Goal: Transaction & Acquisition: Download file/media

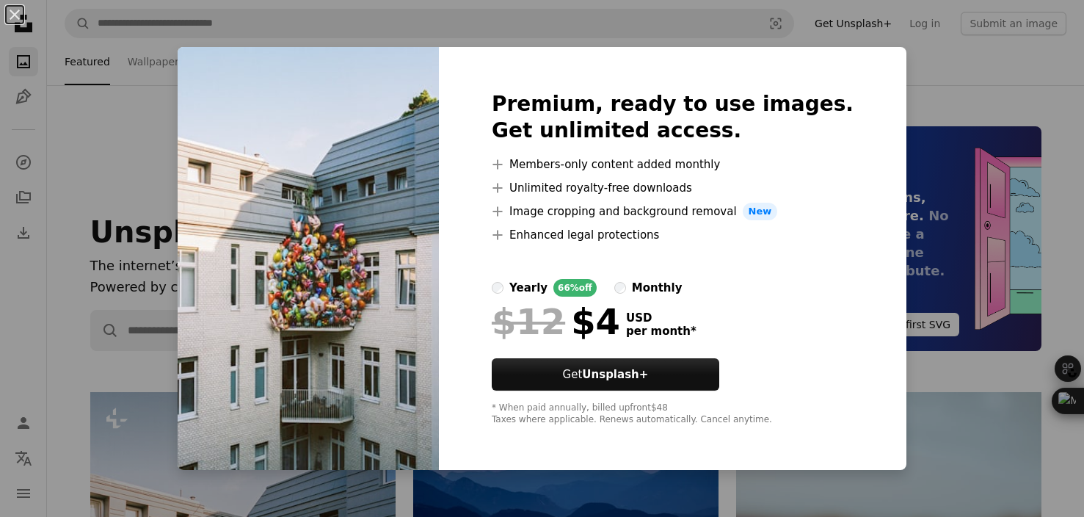
scroll to position [440, 0]
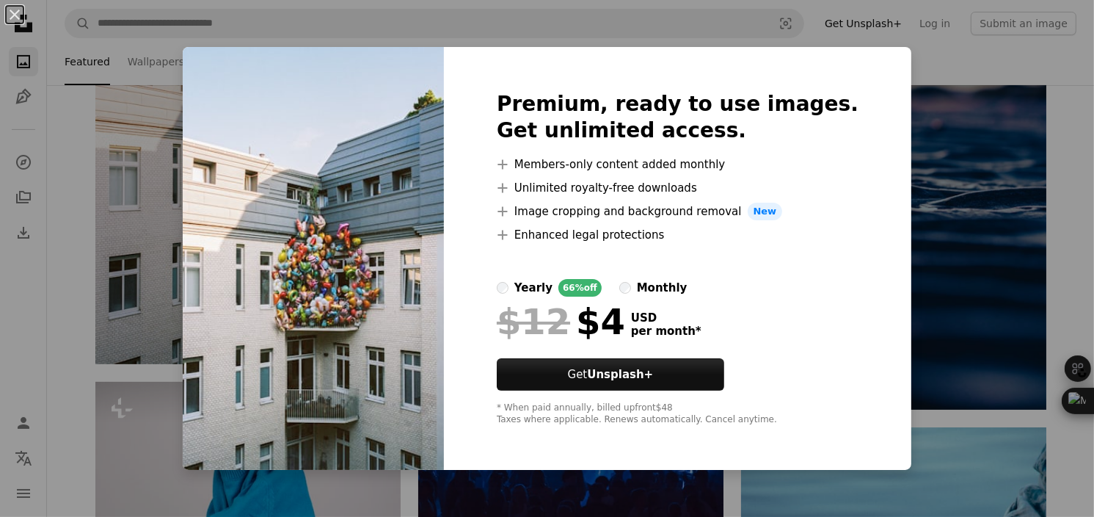
click at [923, 120] on div "An X shape Premium, ready to use images. Get unlimited access. A plus sign Memb…" at bounding box center [547, 258] width 1094 height 517
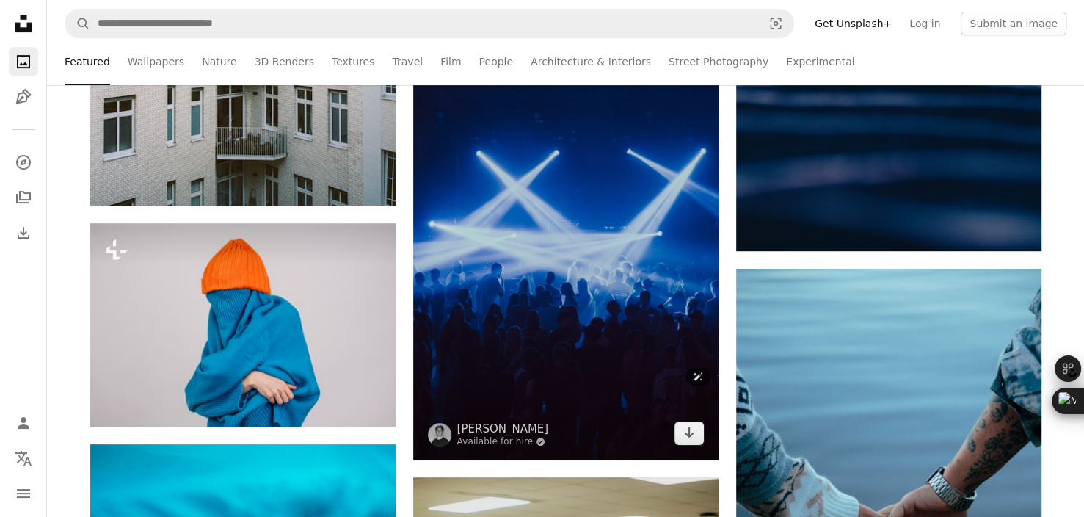
scroll to position [660, 0]
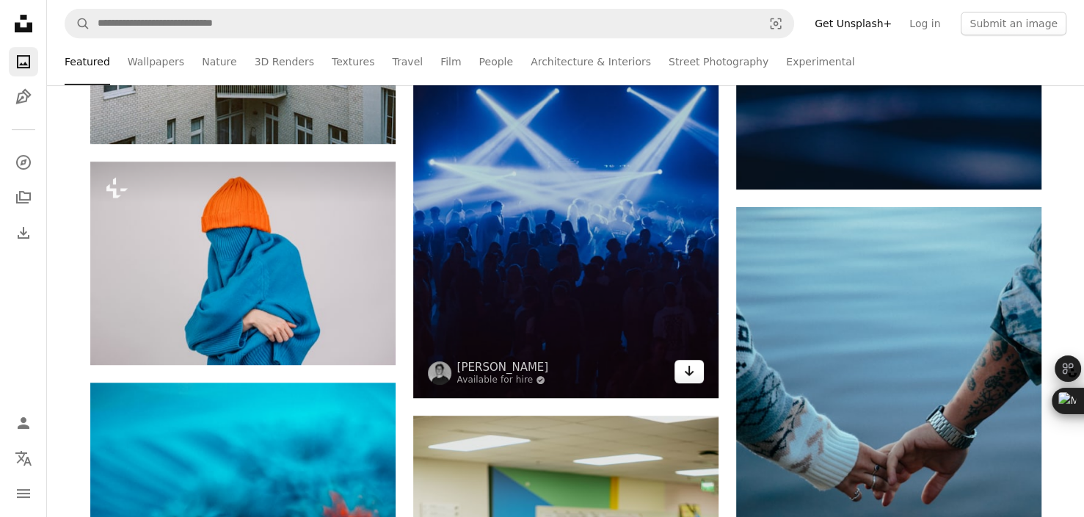
click at [697, 378] on link "Arrow pointing down" at bounding box center [688, 371] width 29 height 23
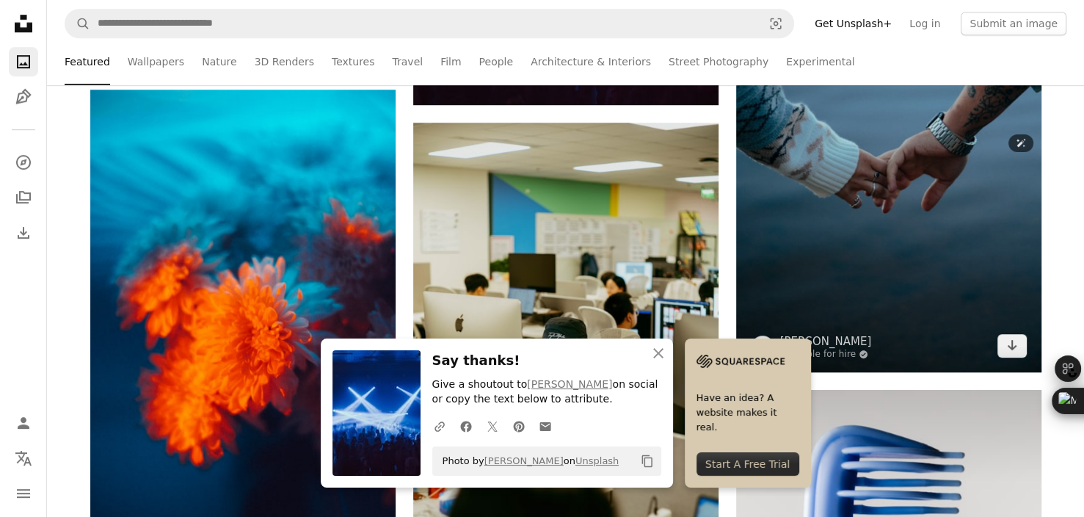
scroll to position [954, 0]
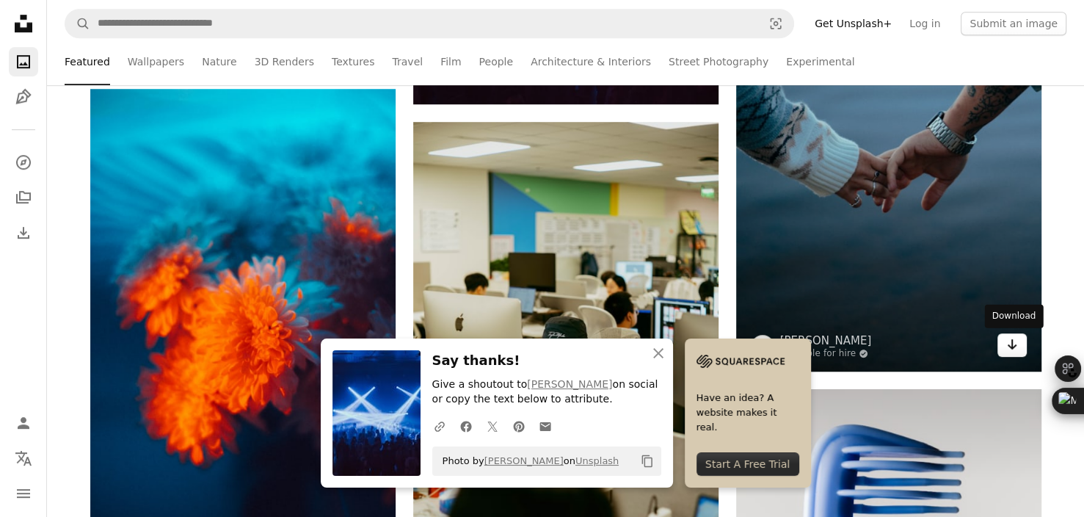
click at [1006, 349] on icon "Arrow pointing down" at bounding box center [1012, 344] width 12 height 18
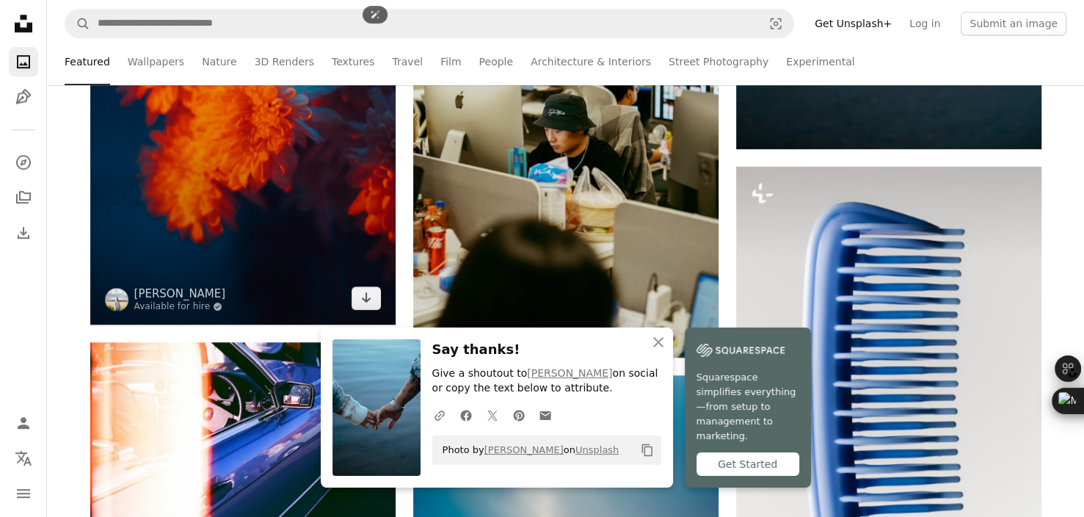
scroll to position [1174, 0]
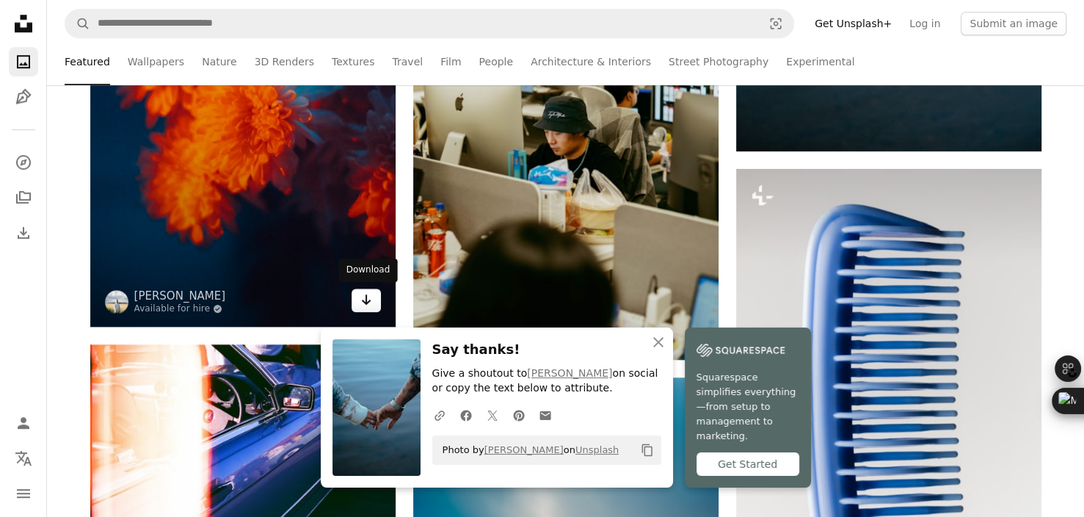
click at [370, 305] on icon "Arrow pointing down" at bounding box center [366, 300] width 12 height 18
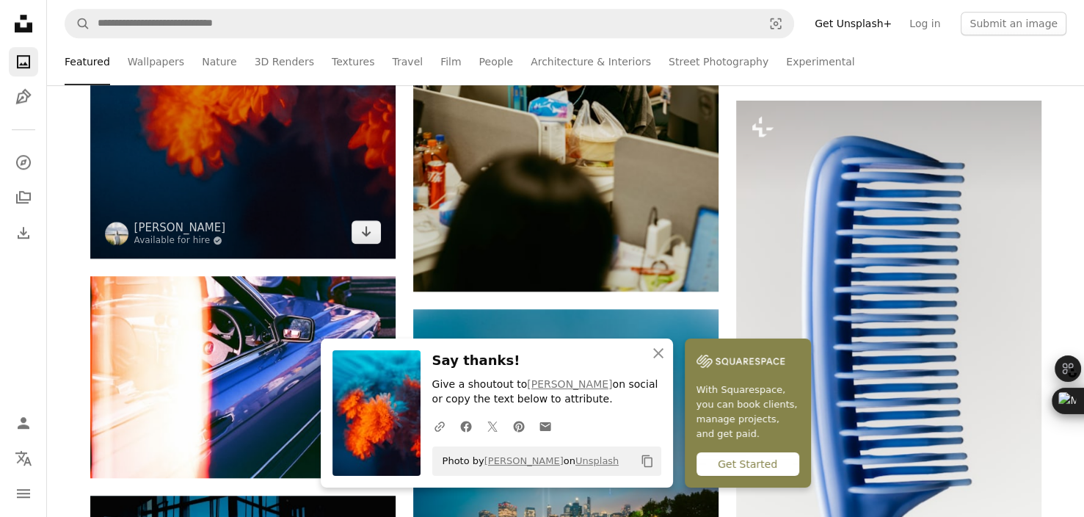
scroll to position [1247, 0]
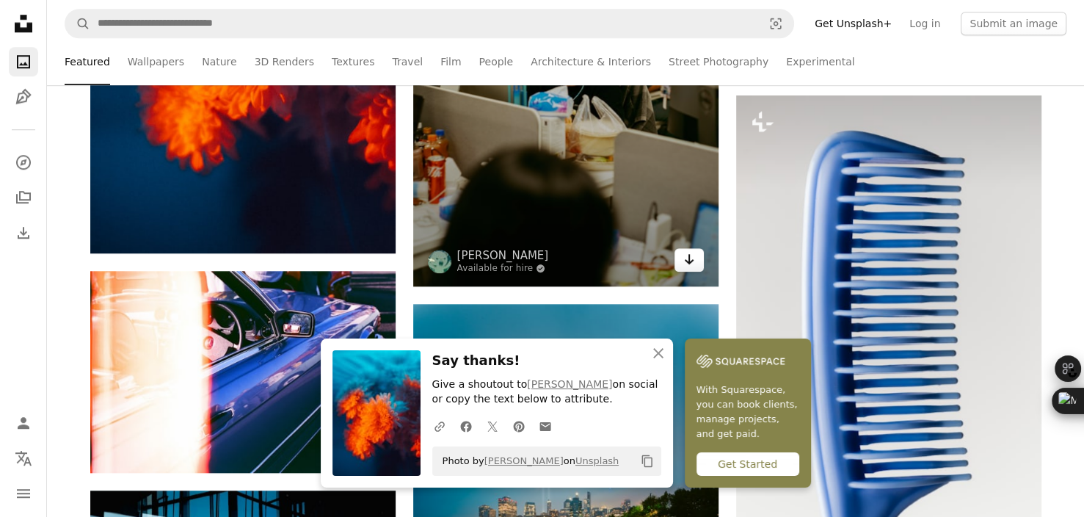
click at [695, 261] on link "Arrow pointing down" at bounding box center [688, 259] width 29 height 23
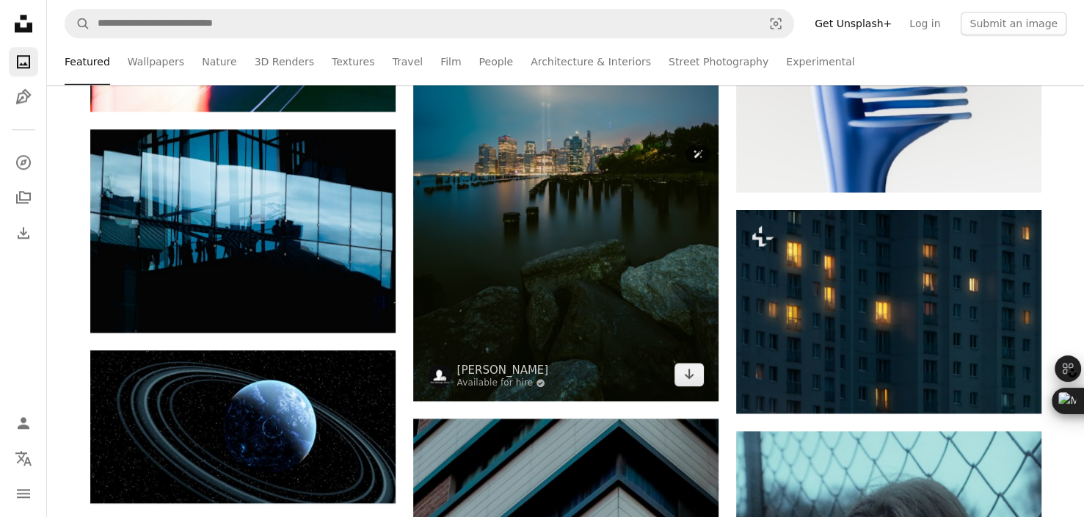
scroll to position [1614, 0]
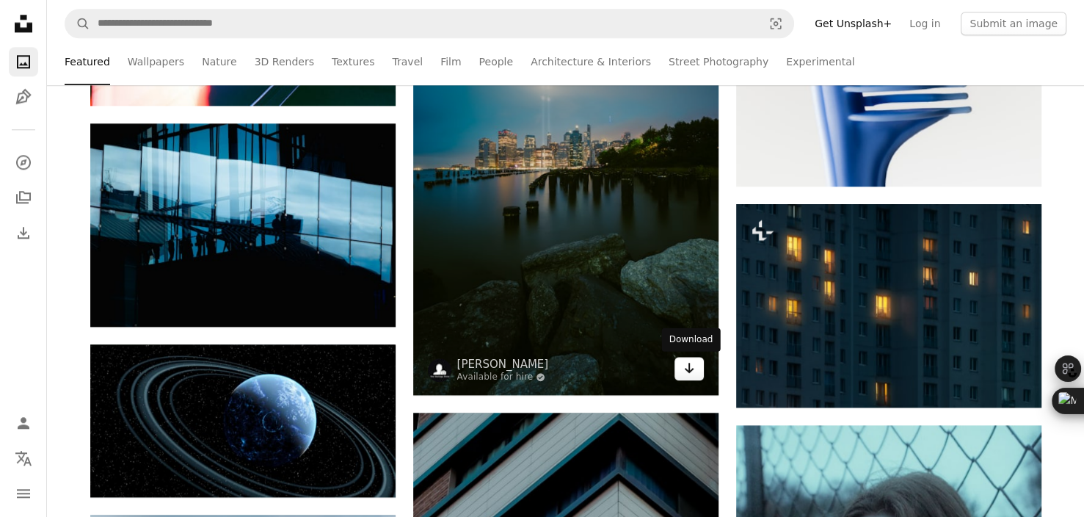
click at [677, 375] on link "Arrow pointing down" at bounding box center [688, 368] width 29 height 23
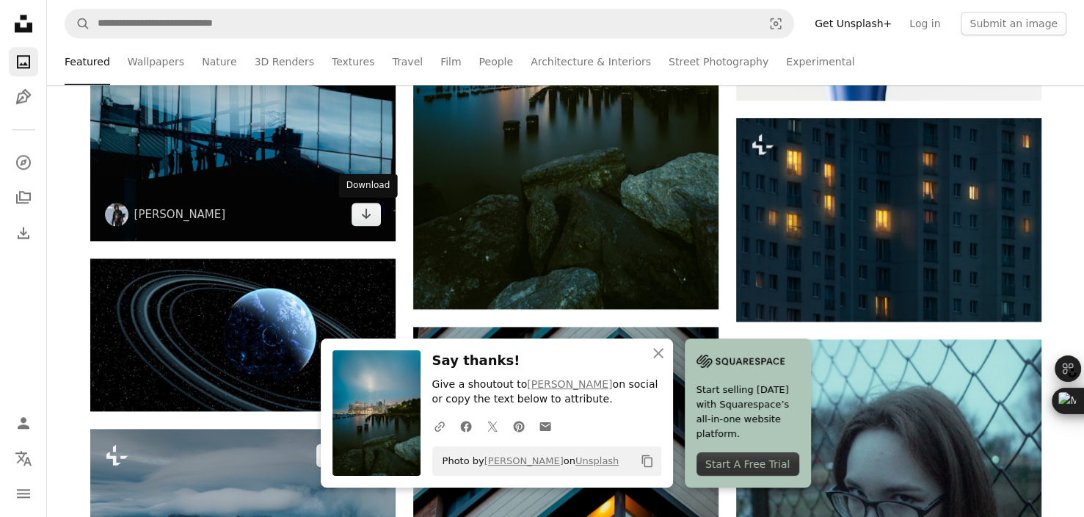
scroll to position [1908, 0]
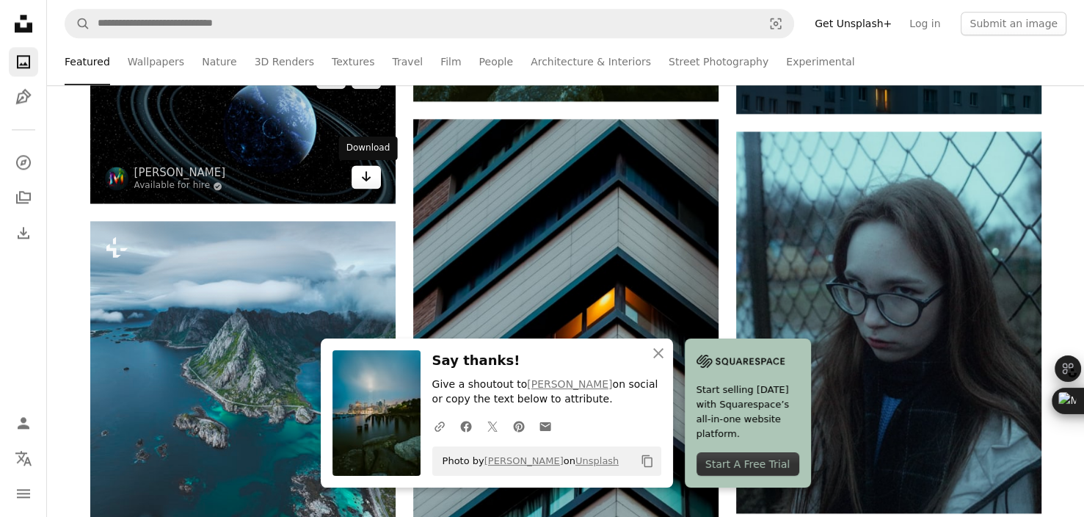
click at [362, 181] on icon "Arrow pointing down" at bounding box center [366, 176] width 12 height 18
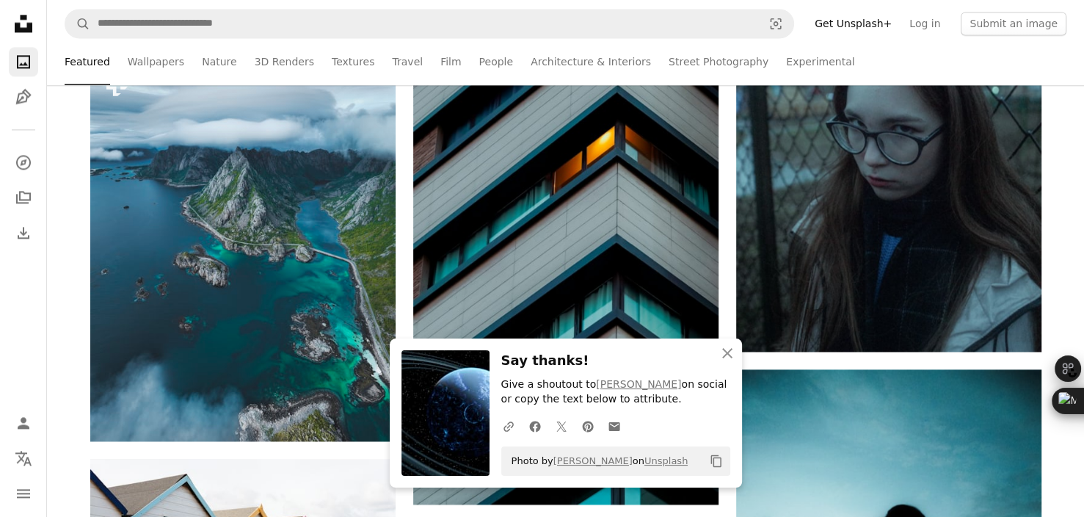
scroll to position [2128, 0]
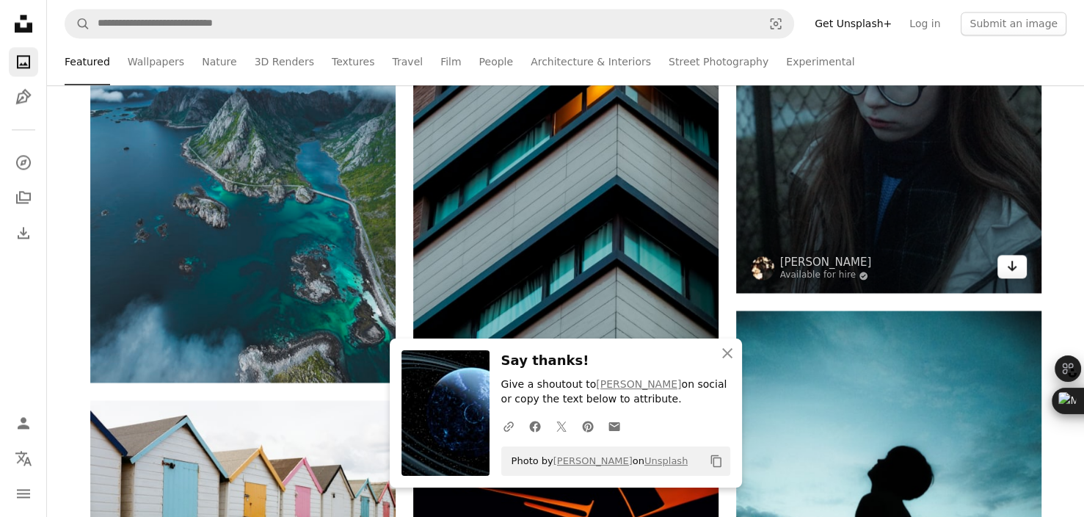
click at [1009, 263] on icon "Arrow pointing down" at bounding box center [1012, 266] width 12 height 18
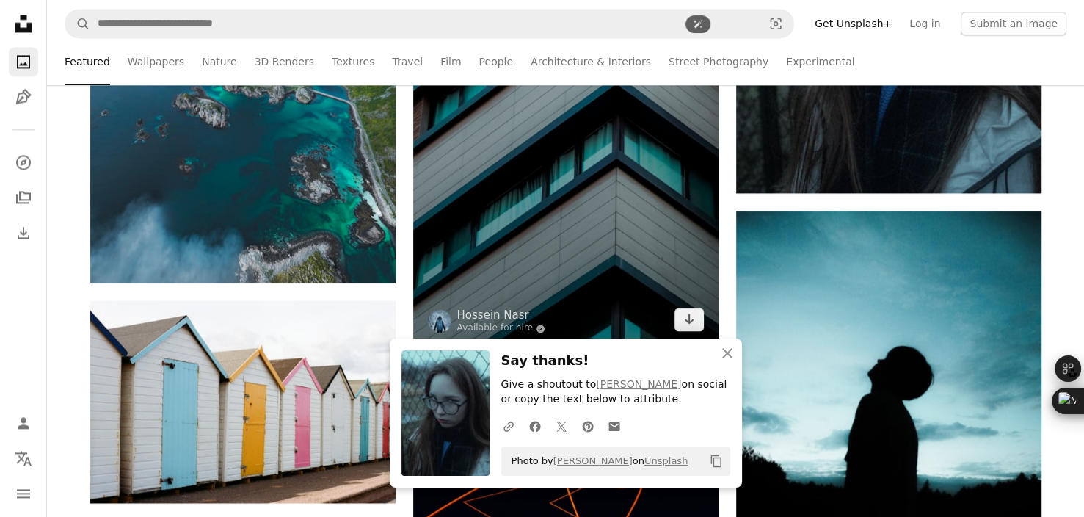
scroll to position [2275, 0]
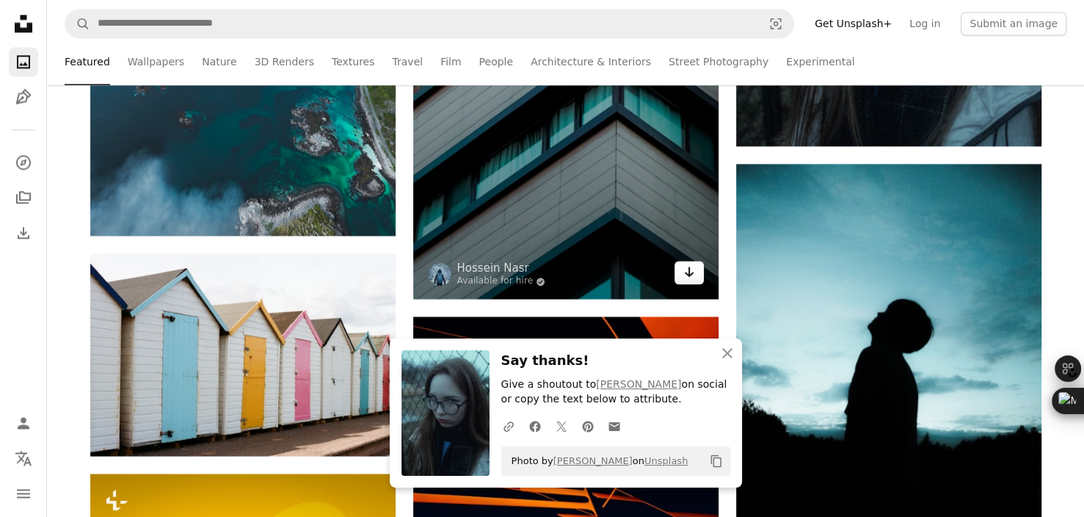
click at [697, 280] on link "Arrow pointing down" at bounding box center [688, 271] width 29 height 23
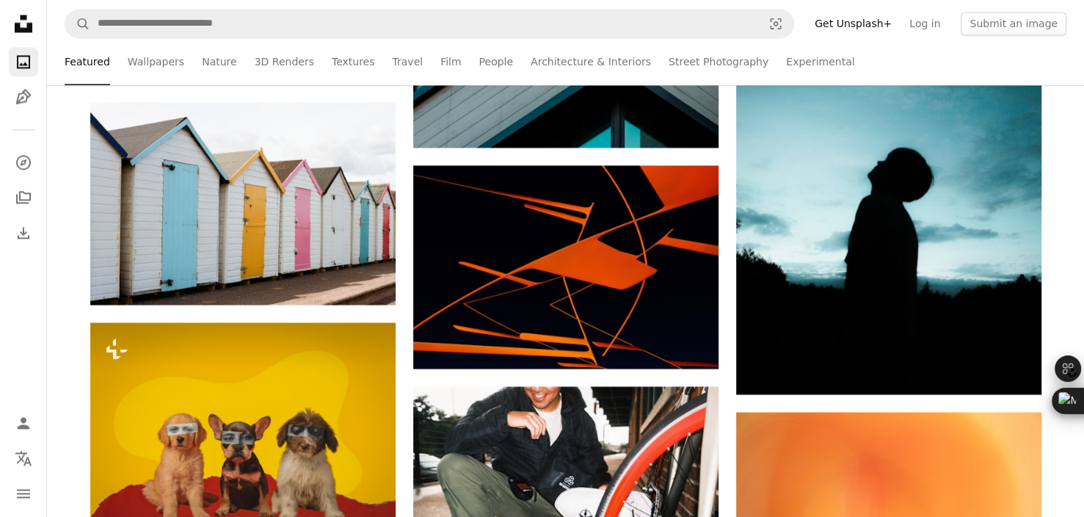
scroll to position [2421, 0]
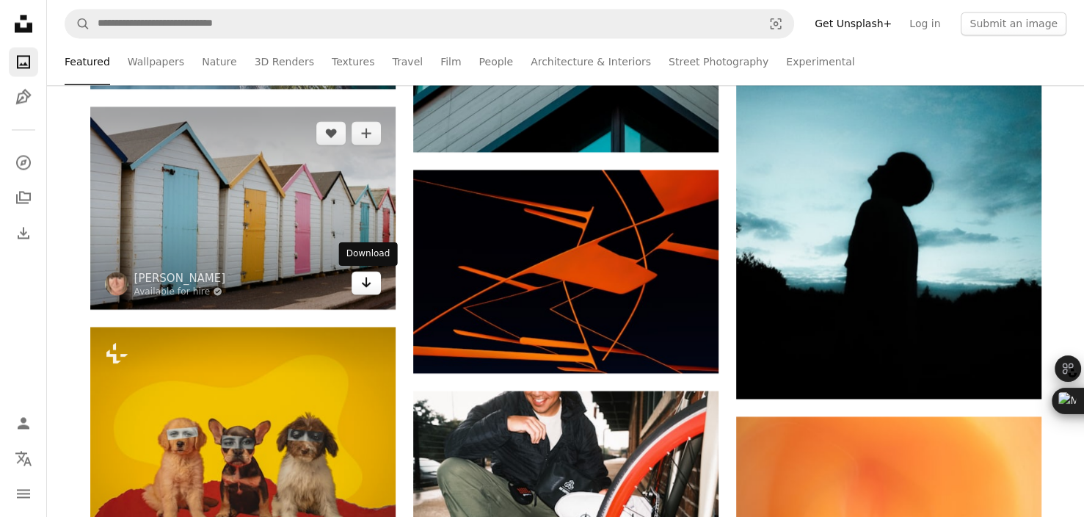
click at [362, 283] on icon "Download" at bounding box center [366, 282] width 10 height 10
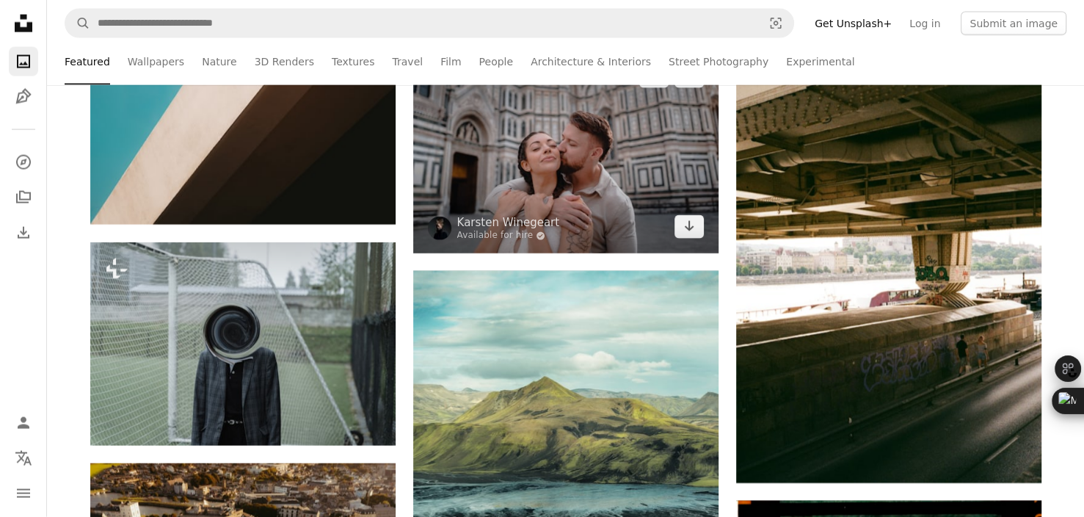
scroll to position [3229, 0]
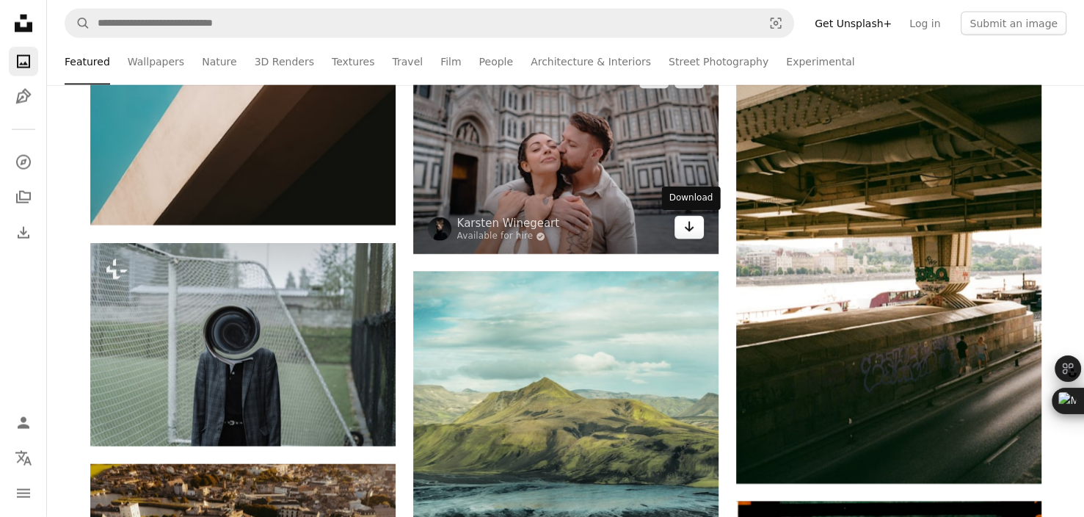
click at [697, 234] on link "Arrow pointing down" at bounding box center [688, 227] width 29 height 23
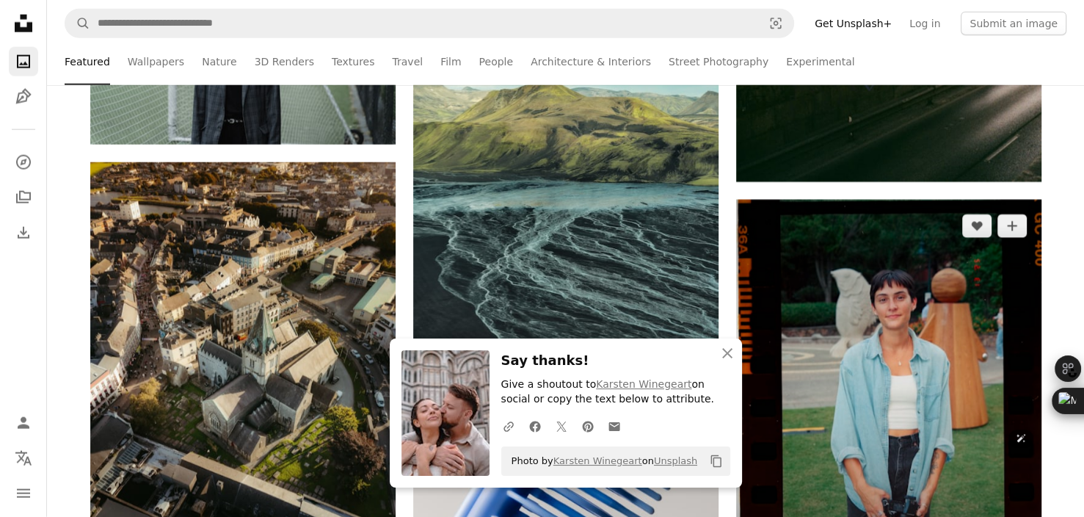
scroll to position [3669, 0]
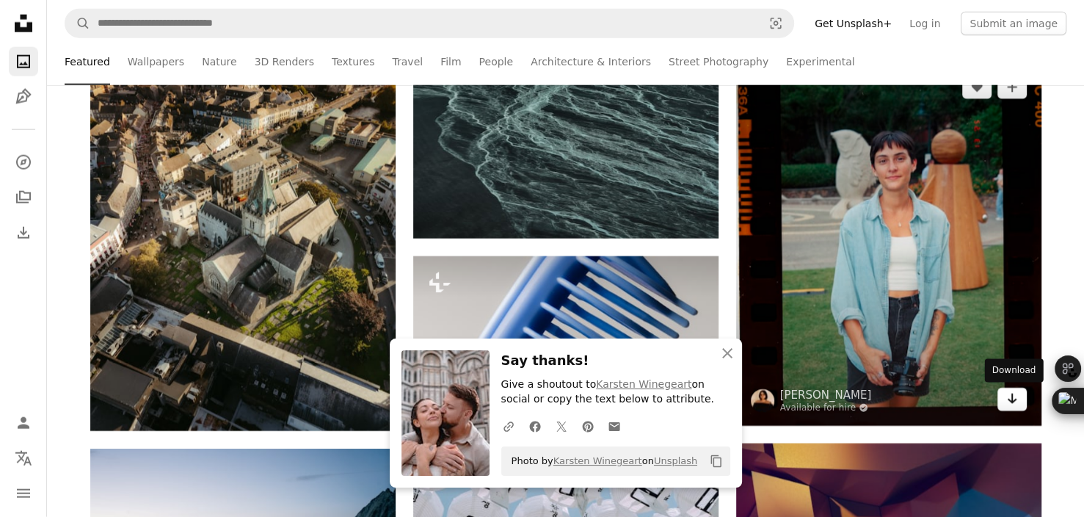
click at [1019, 395] on link "Arrow pointing down" at bounding box center [1011, 398] width 29 height 23
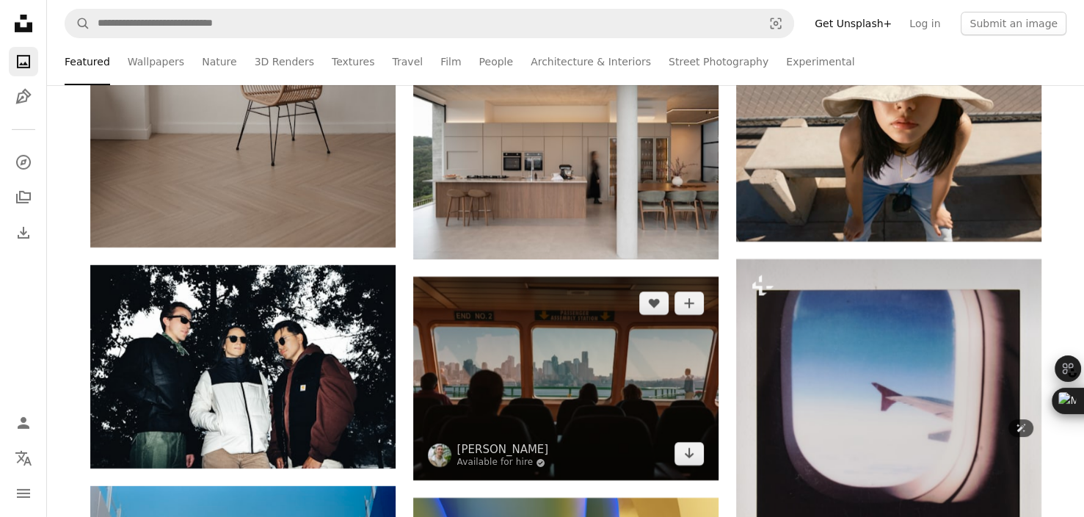
scroll to position [4843, 0]
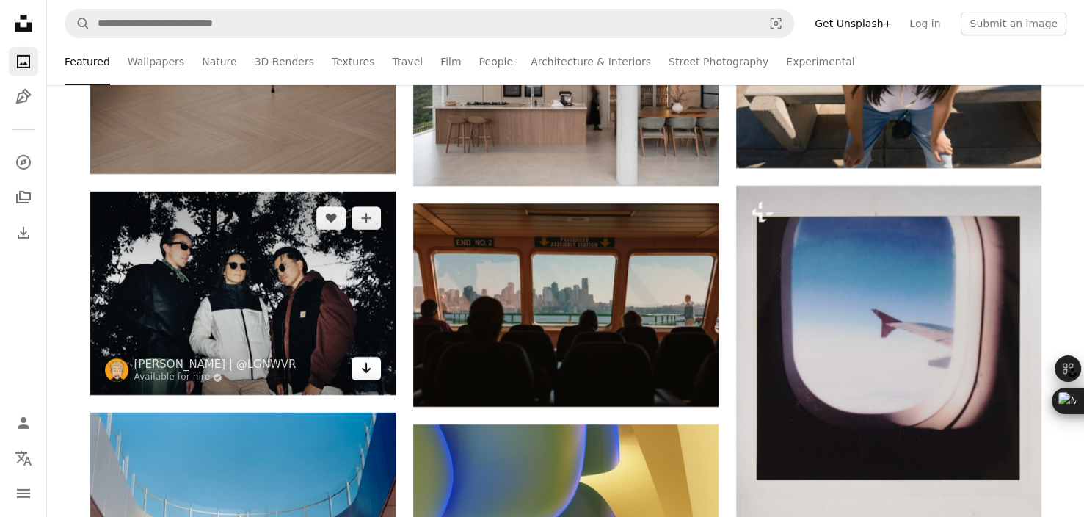
click at [357, 368] on link "Arrow pointing down" at bounding box center [365, 368] width 29 height 23
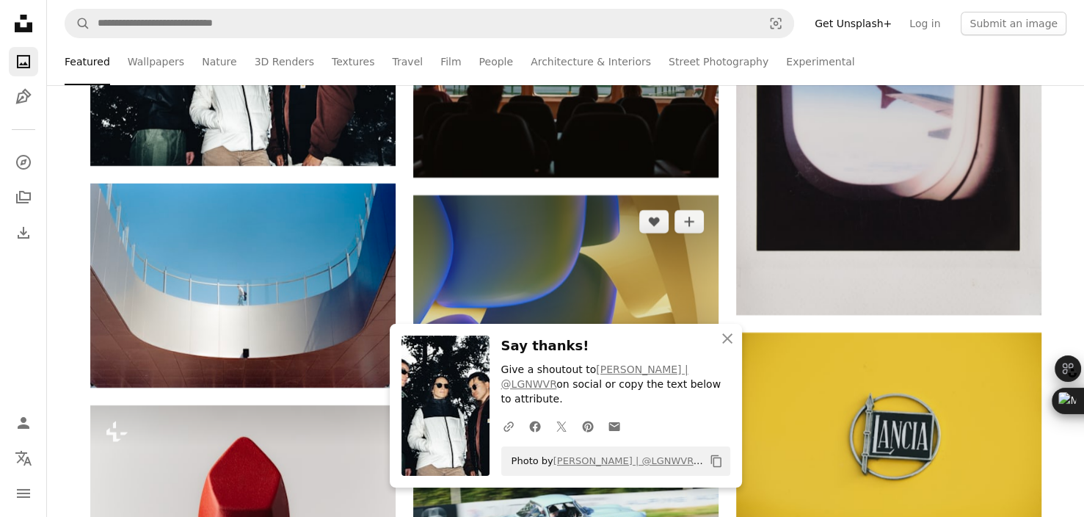
scroll to position [5136, 0]
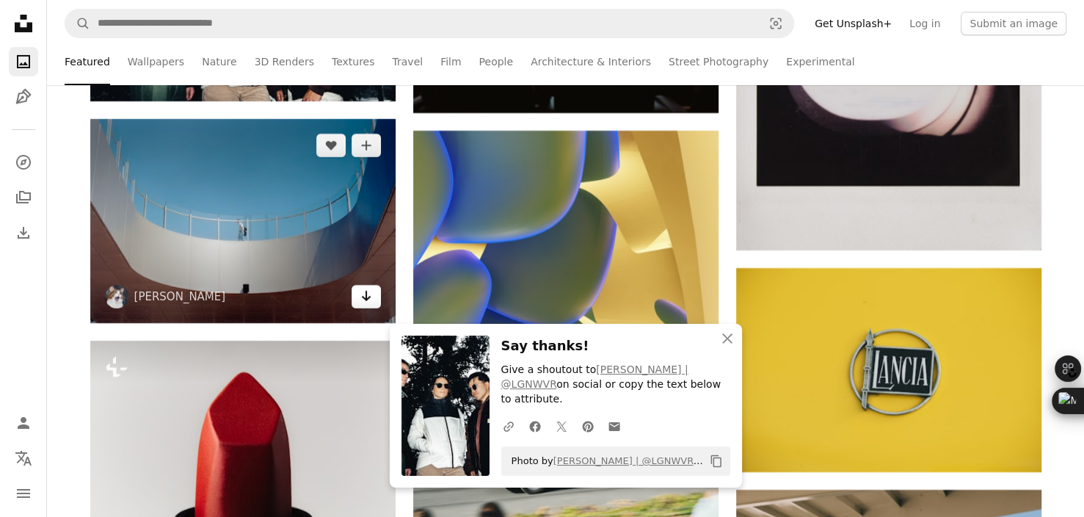
click at [365, 302] on icon "Arrow pointing down" at bounding box center [366, 296] width 12 height 18
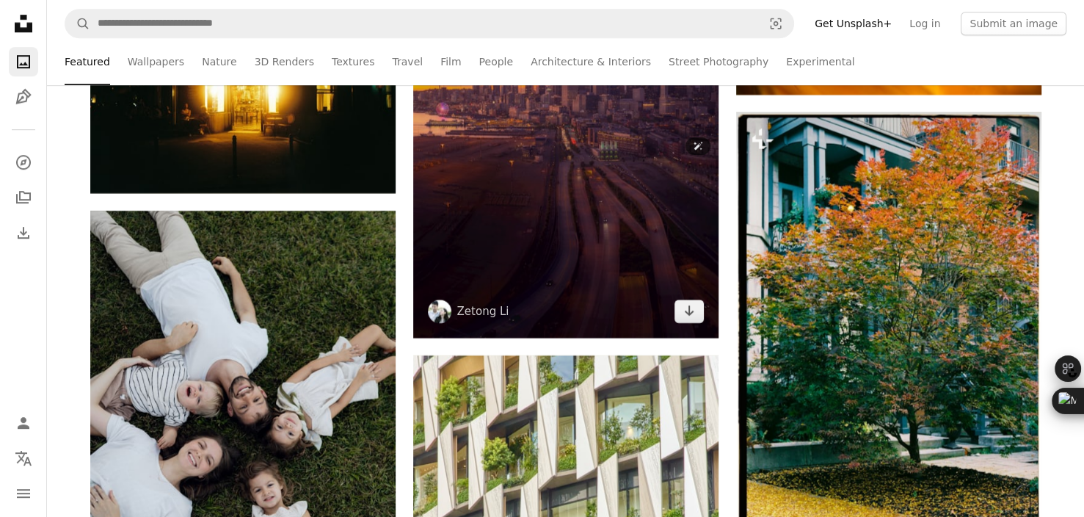
scroll to position [6457, 0]
